Goal: Information Seeking & Learning: Learn about a topic

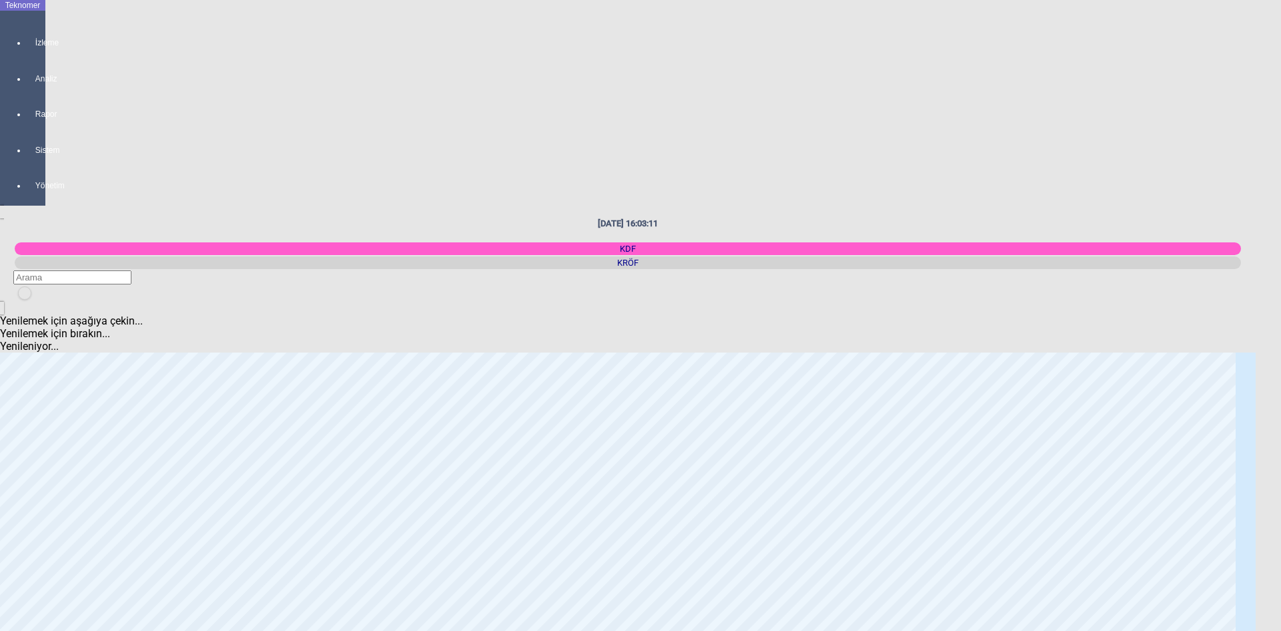
scroll to position [1068, 0]
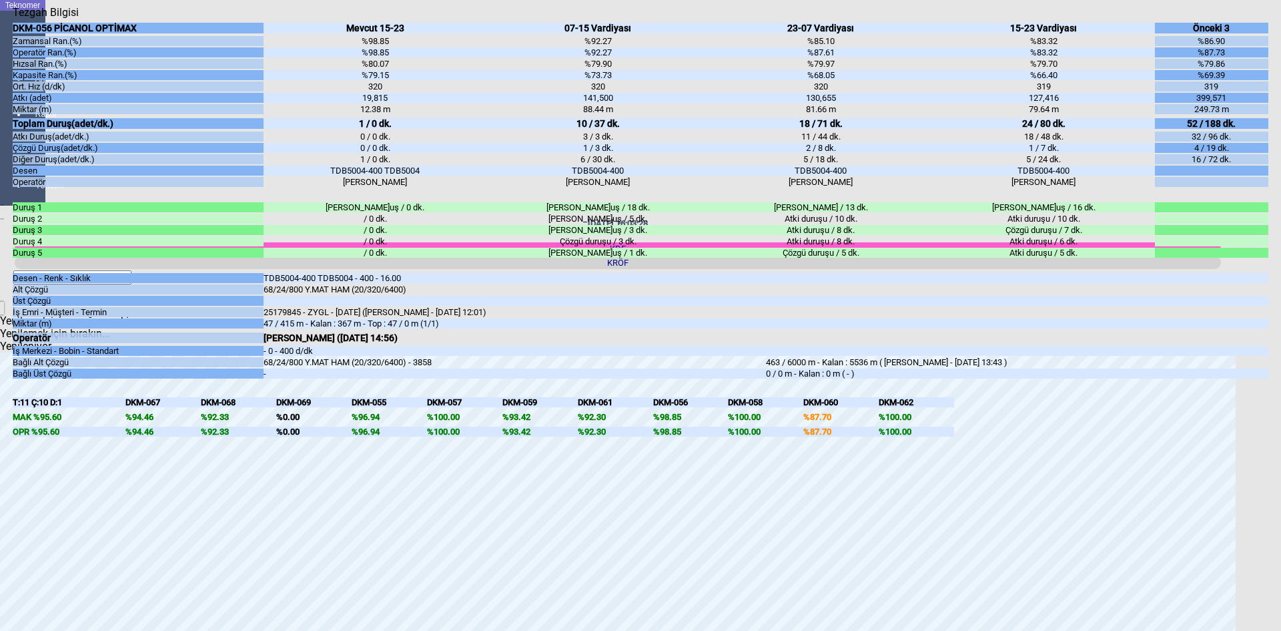
click at [13, 19] on icon "Kapat" at bounding box center [13, 19] width 0 height 0
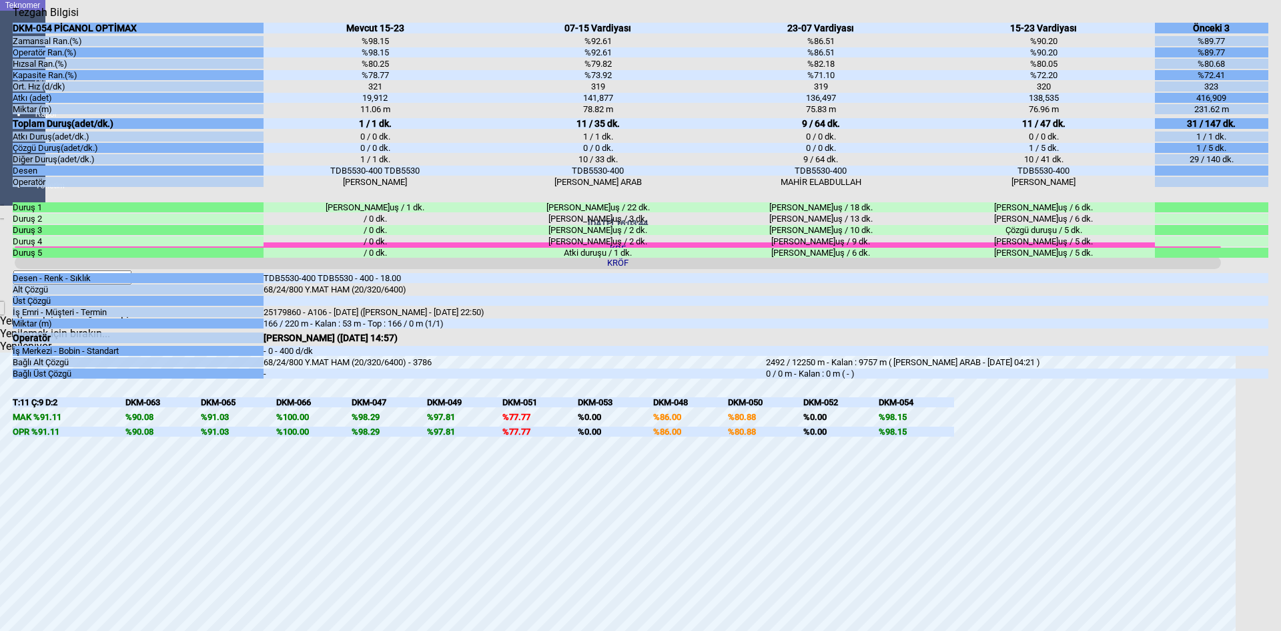
click at [13, 19] on icon "Kapat" at bounding box center [13, 19] width 0 height 0
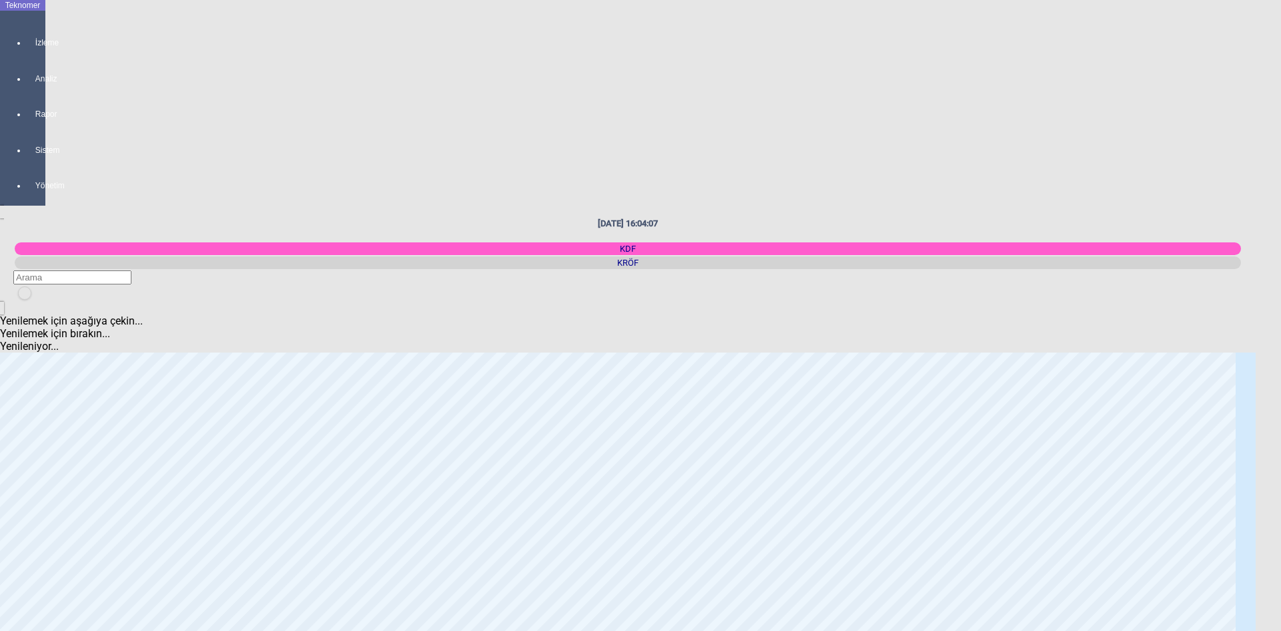
scroll to position [0, 0]
click at [23, 302] on icon "newfolder" at bounding box center [23, 302] width 0 height 0
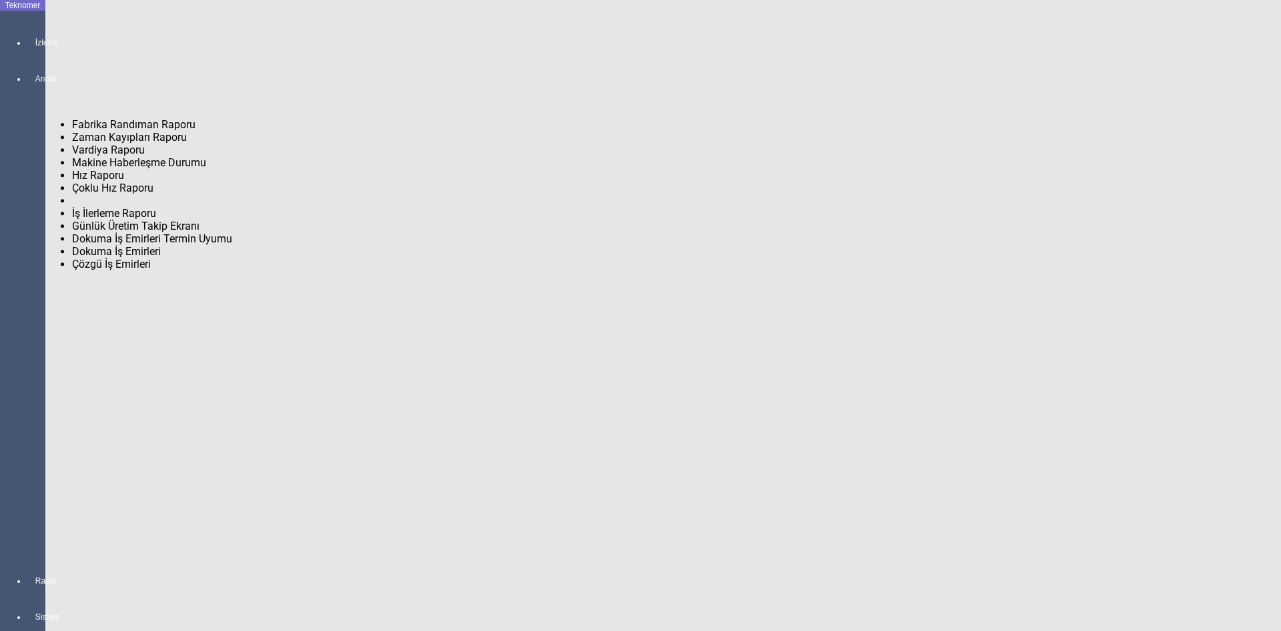
click at [105, 118] on span "Fabrika Randıman Raporu" at bounding box center [133, 124] width 123 height 13
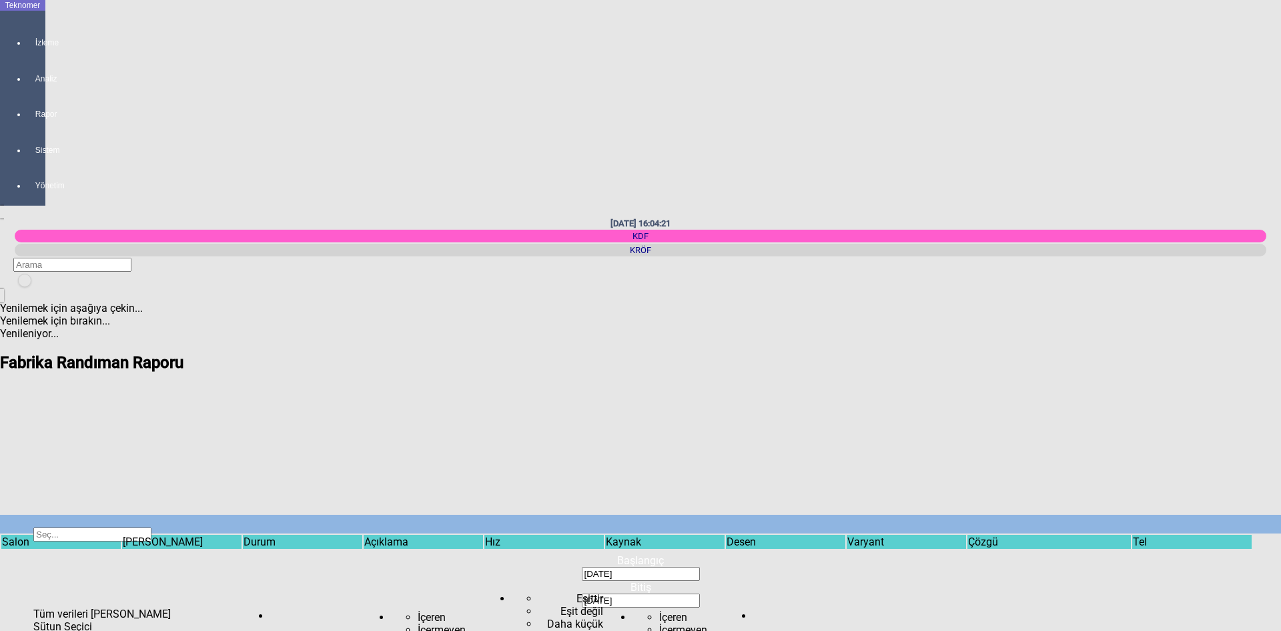
click at [724, 565] on span "Show filter options for column ''" at bounding box center [724, 565] width 0 height 0
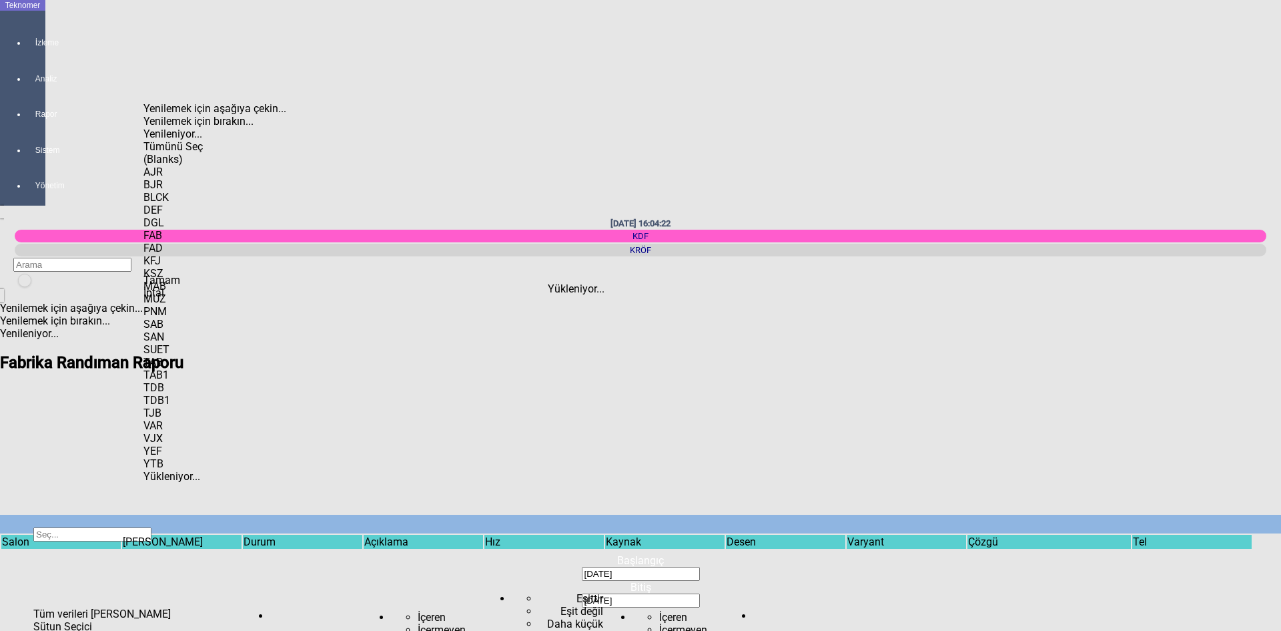
scroll to position [279, 0]
click at [181, 381] on div "TDB" at bounding box center [227, 387] width 168 height 13
click at [180, 394] on div "TDB1" at bounding box center [227, 400] width 168 height 13
click at [180, 286] on span "Tamam" at bounding box center [161, 280] width 37 height 13
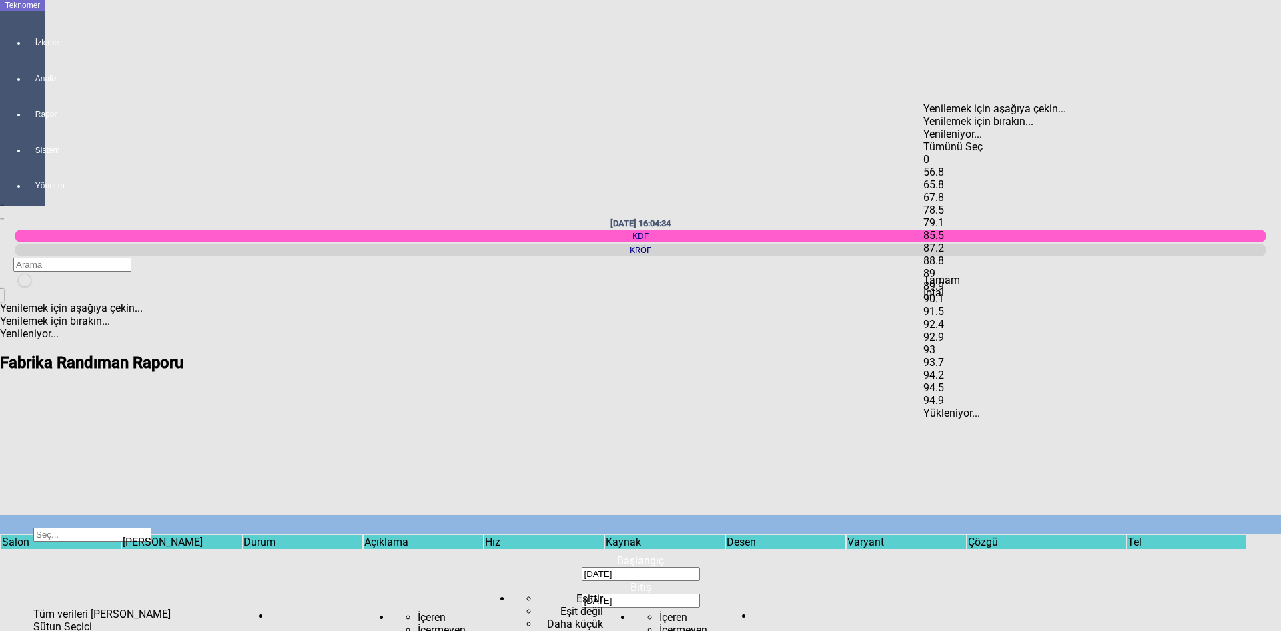
click at [954, 238] on div "85.5" at bounding box center [1008, 235] width 168 height 13
click at [958, 254] on div "87.2" at bounding box center [1008, 248] width 168 height 13
click at [958, 267] on div "88.8" at bounding box center [1008, 260] width 168 height 13
click at [960, 267] on div "89" at bounding box center [1008, 273] width 168 height 13
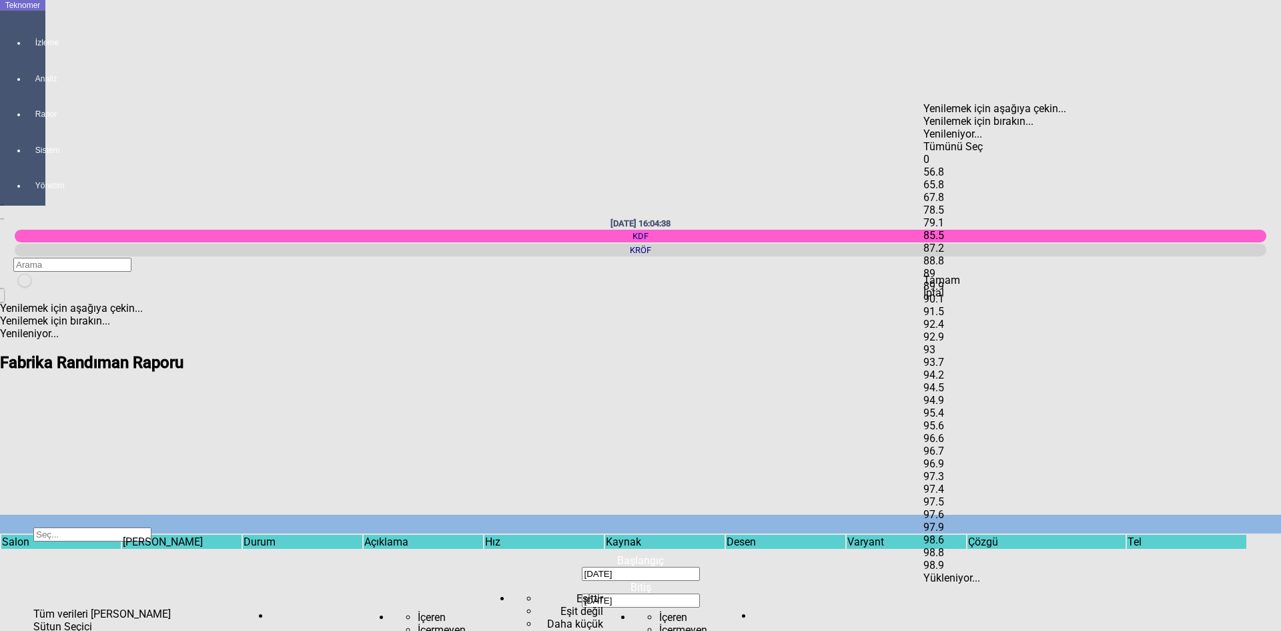
click at [961, 280] on div "89.9" at bounding box center [1008, 286] width 168 height 13
click at [960, 292] on div "90.1" at bounding box center [1008, 298] width 168 height 13
click at [957, 305] on div "91.5" at bounding box center [1008, 311] width 168 height 13
click at [958, 318] on div "92.4" at bounding box center [1008, 324] width 168 height 13
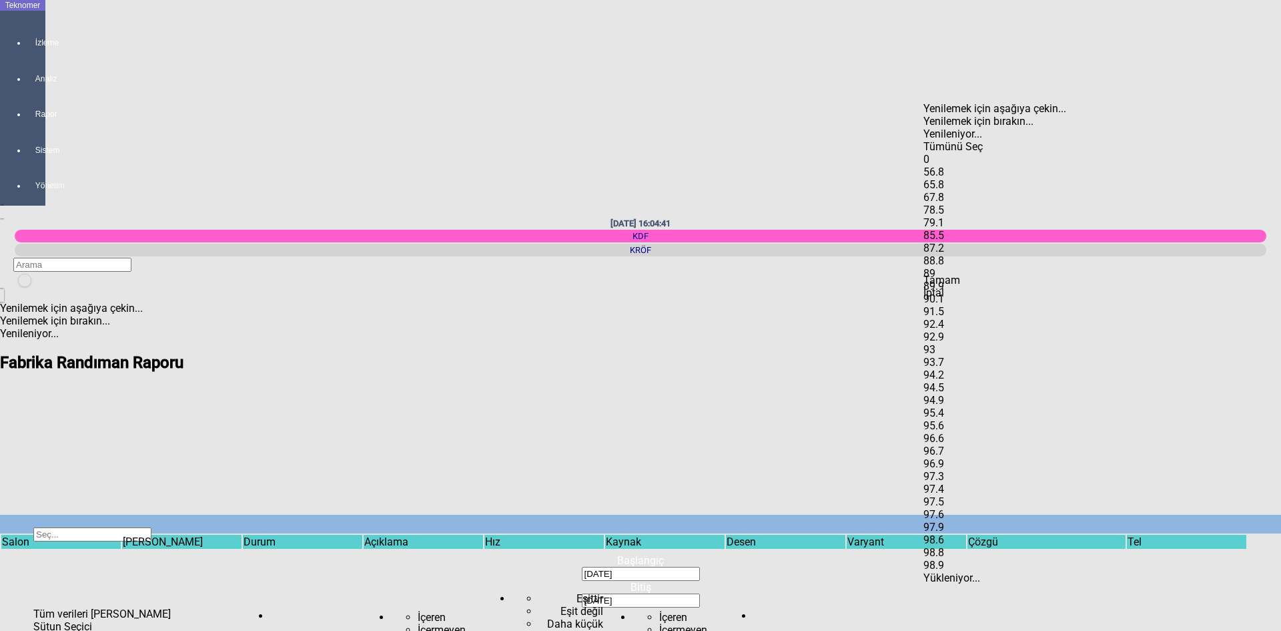
click at [958, 330] on div "92.9" at bounding box center [1008, 336] width 168 height 13
click at [958, 343] on div "93" at bounding box center [1008, 349] width 168 height 13
click at [954, 356] on div "93.7" at bounding box center [1008, 362] width 168 height 13
click at [953, 368] on div "94.2" at bounding box center [1008, 374] width 168 height 13
click at [957, 381] on div "94.5" at bounding box center [1008, 387] width 168 height 13
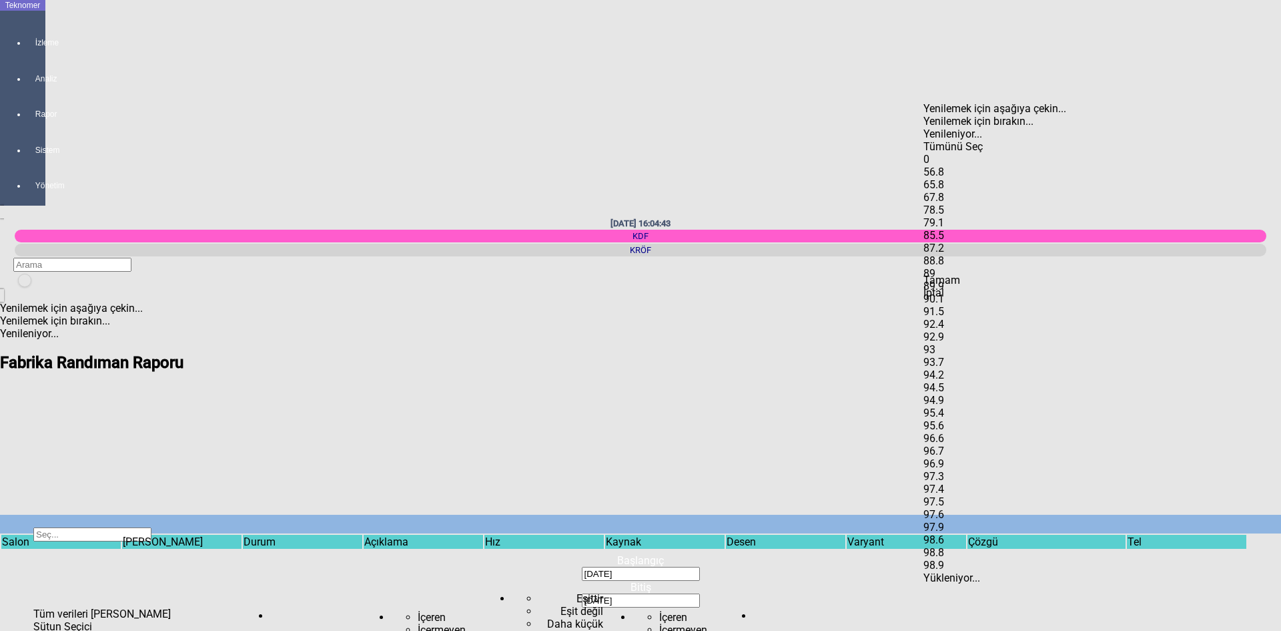
scroll to position [267, 0]
click at [951, 394] on div "94.9" at bounding box center [1008, 400] width 168 height 13
click at [958, 406] on div "95.4" at bounding box center [1008, 412] width 168 height 13
click at [960, 419] on div "95.6" at bounding box center [1008, 425] width 168 height 13
click at [958, 432] on div "96.6" at bounding box center [1008, 438] width 168 height 13
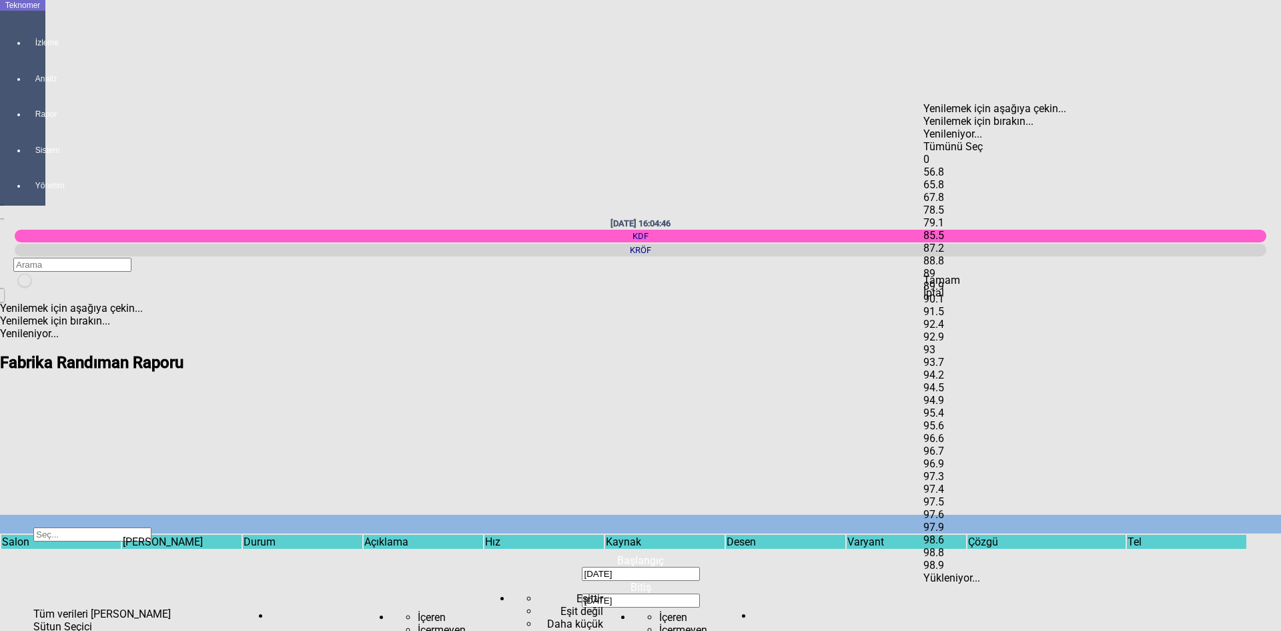
click at [959, 444] on div "96.7" at bounding box center [1008, 450] width 168 height 13
click at [958, 457] on div "96.9" at bounding box center [1008, 463] width 168 height 13
click at [962, 470] on div "97.3" at bounding box center [1008, 476] width 168 height 13
click at [960, 483] on div "97.4" at bounding box center [1008, 489] width 168 height 13
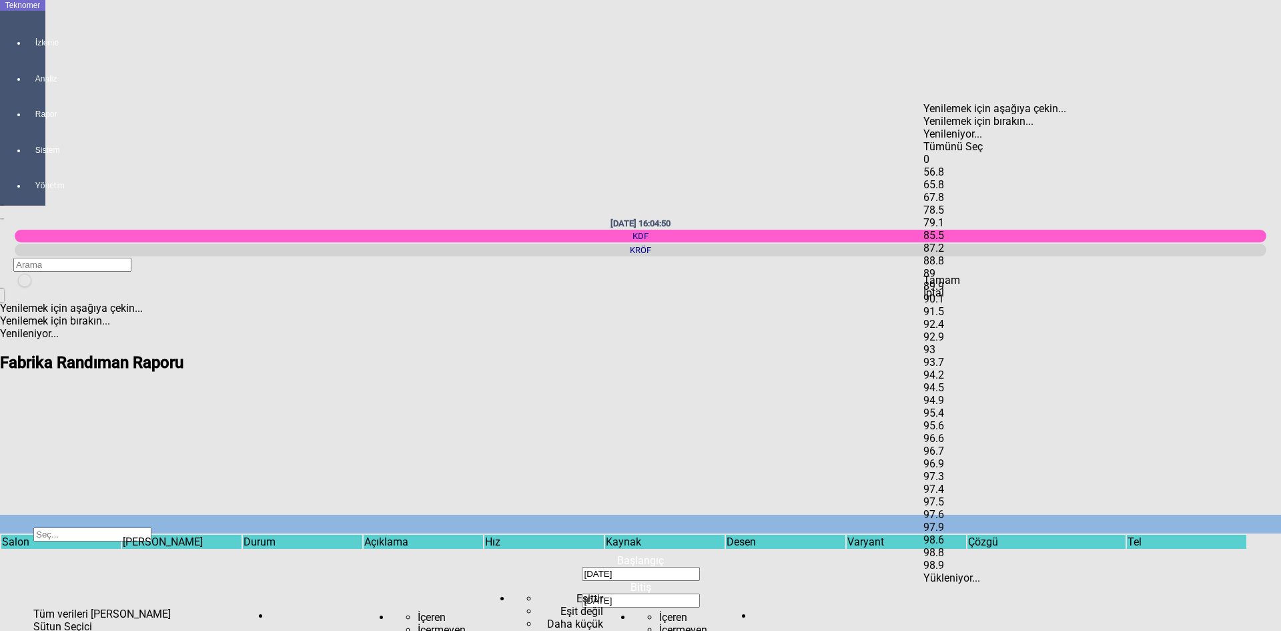
click at [958, 495] on div "97.5" at bounding box center [1008, 501] width 168 height 13
click at [958, 508] on div "97.6" at bounding box center [1008, 514] width 168 height 13
click at [958, 521] on div "97.9" at bounding box center [1008, 527] width 168 height 13
click at [960, 533] on div "98.6" at bounding box center [1008, 539] width 168 height 13
click at [963, 546] on div "98.8" at bounding box center [1008, 552] width 168 height 13
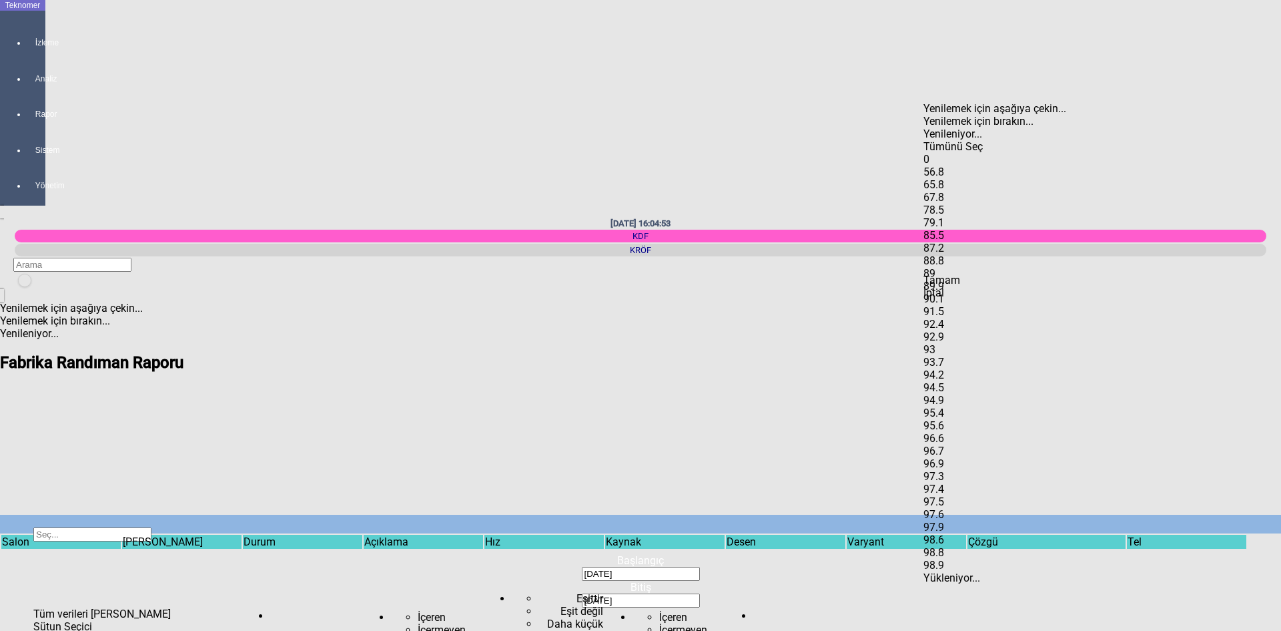
click at [954, 559] on div "98.9" at bounding box center [1008, 565] width 168 height 13
click at [960, 286] on span "Tamam" at bounding box center [942, 280] width 37 height 13
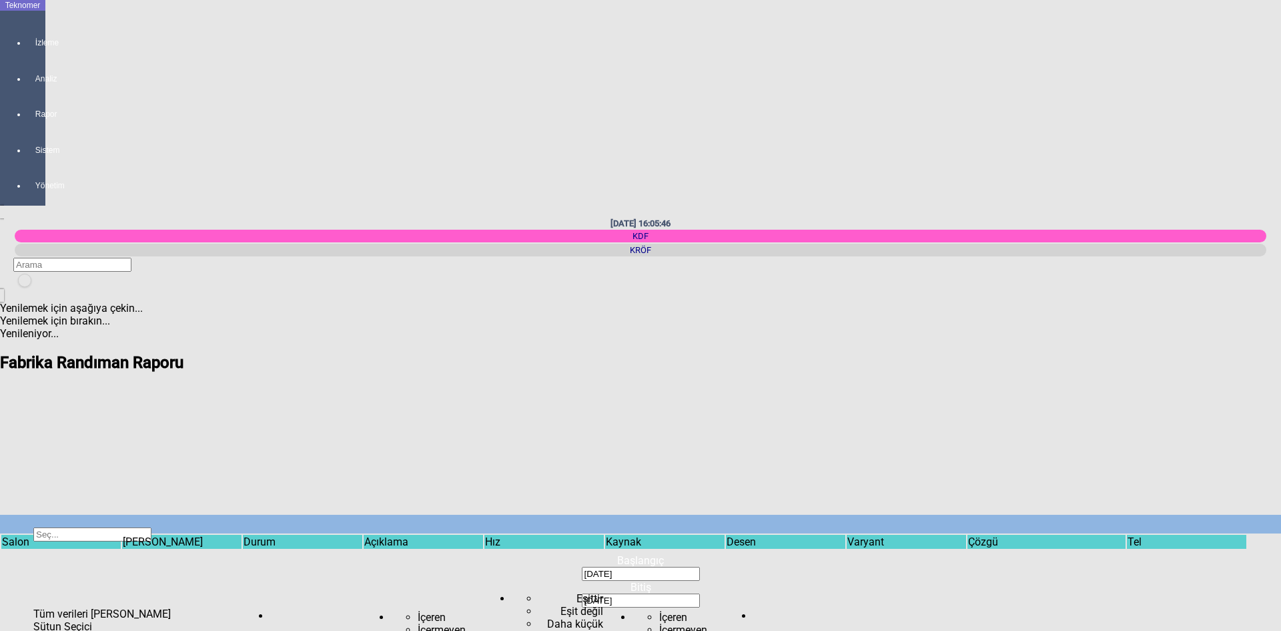
click at [1125, 565] on span "Show filter options for column ''" at bounding box center [1125, 565] width 0 height 0
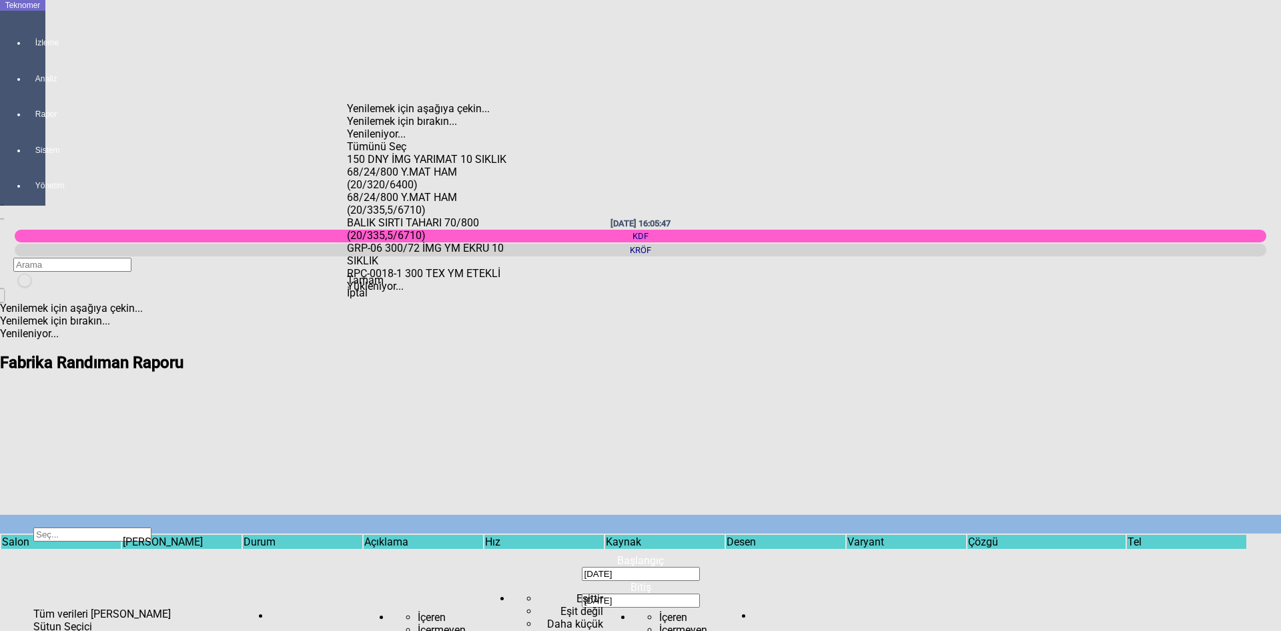
click at [431, 166] on div "68/24/800 Y.MAT HAM (20/320/6400)" at bounding box center [431, 178] width 168 height 25
click at [434, 191] on div "68/24/800 Y.MAT HAM (20/335,5/6710)" at bounding box center [431, 203] width 168 height 25
click at [384, 286] on span "Tamam" at bounding box center [365, 280] width 37 height 13
